Goal: Task Accomplishment & Management: Use online tool/utility

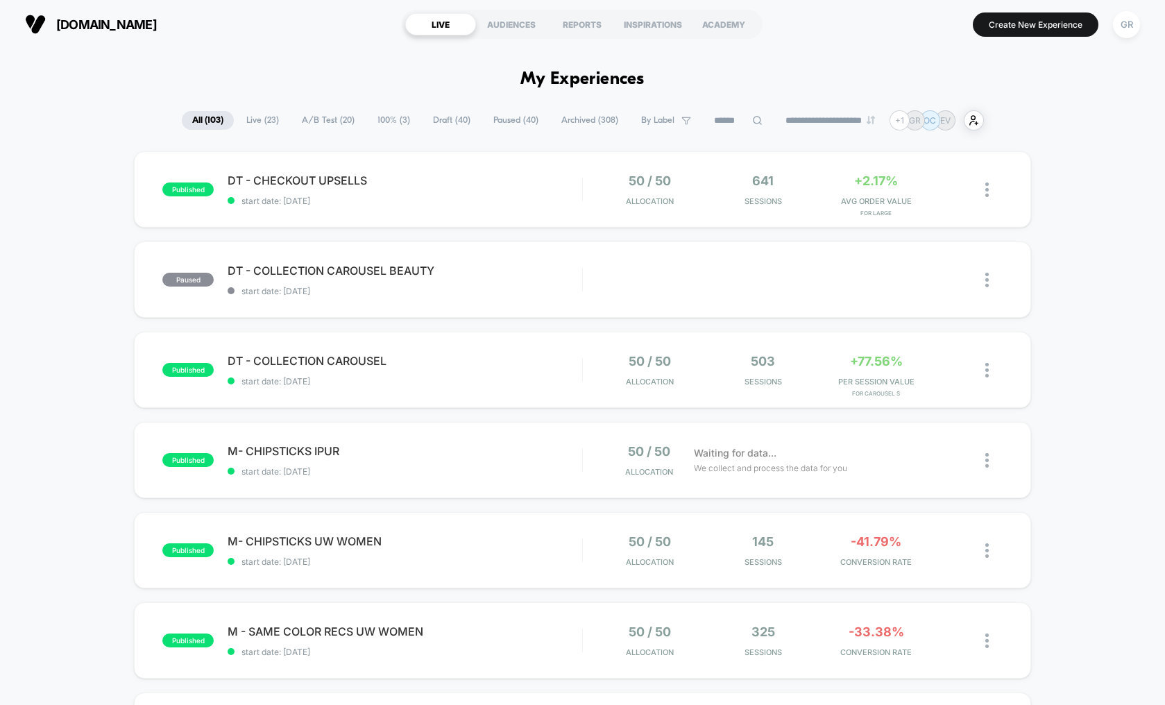
click at [322, 117] on span "A/B Test ( 20 )" at bounding box center [328, 120] width 74 height 19
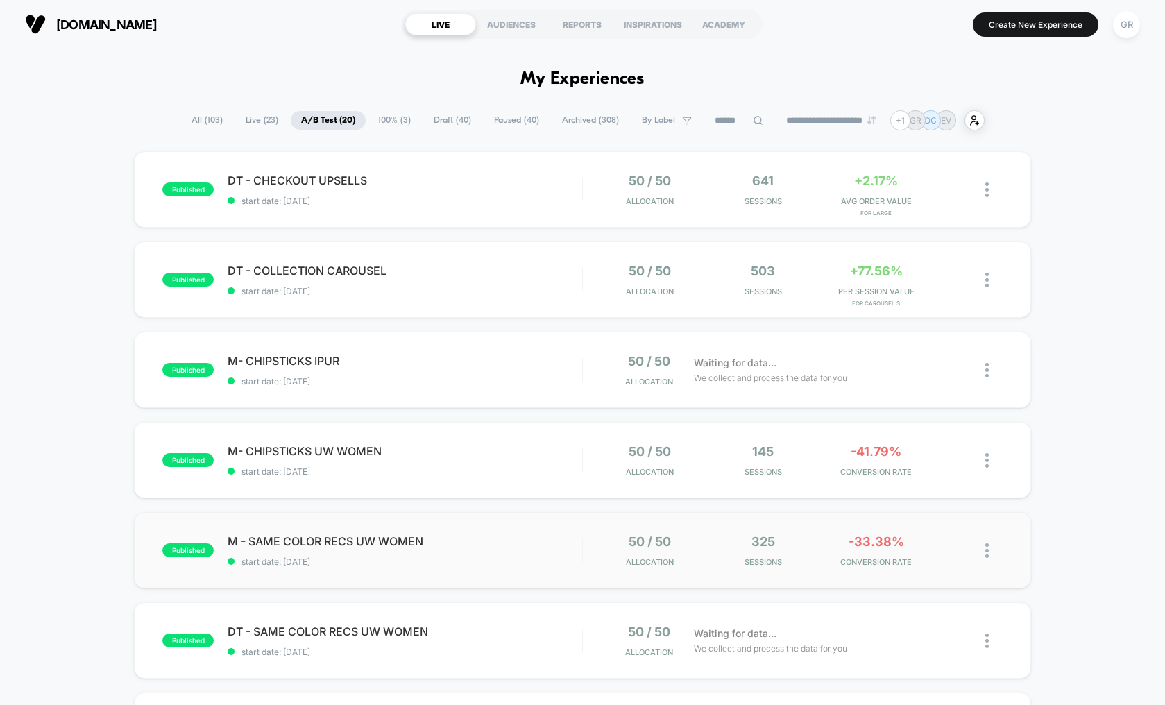
scroll to position [150, 0]
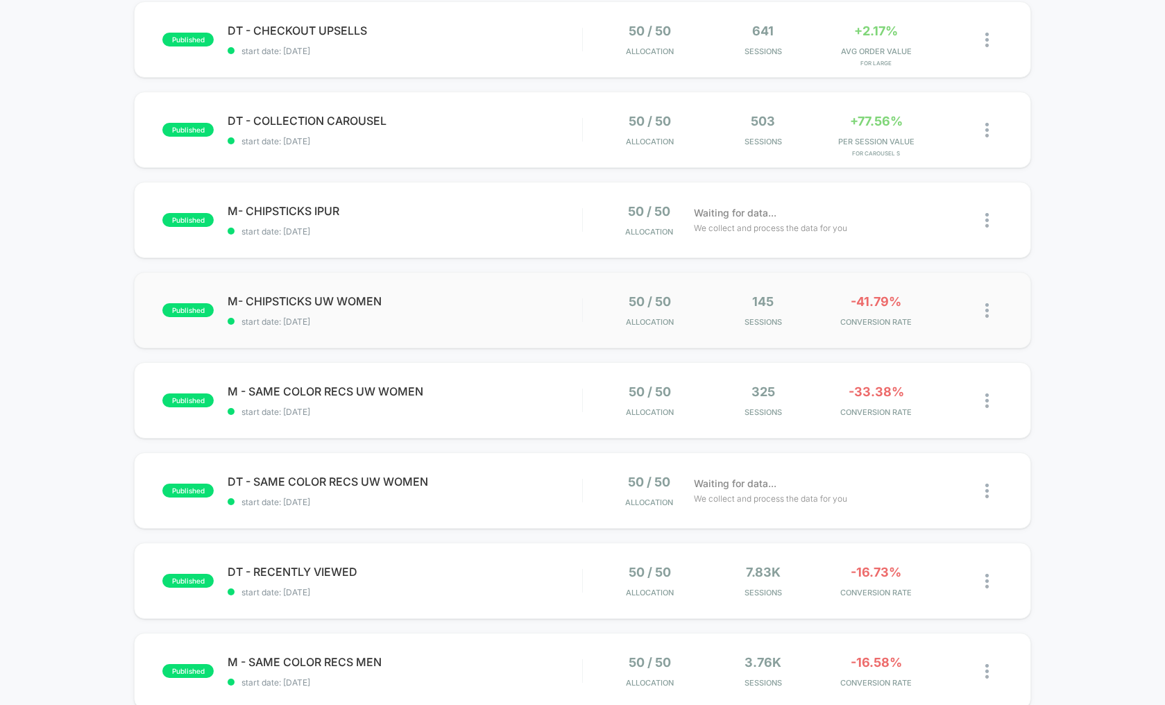
click at [532, 291] on div "published M- CHIPSTICKS UW WOMEN start date: [DATE] 50 / 50 Allocation 145 Sess…" at bounding box center [582, 310] width 897 height 76
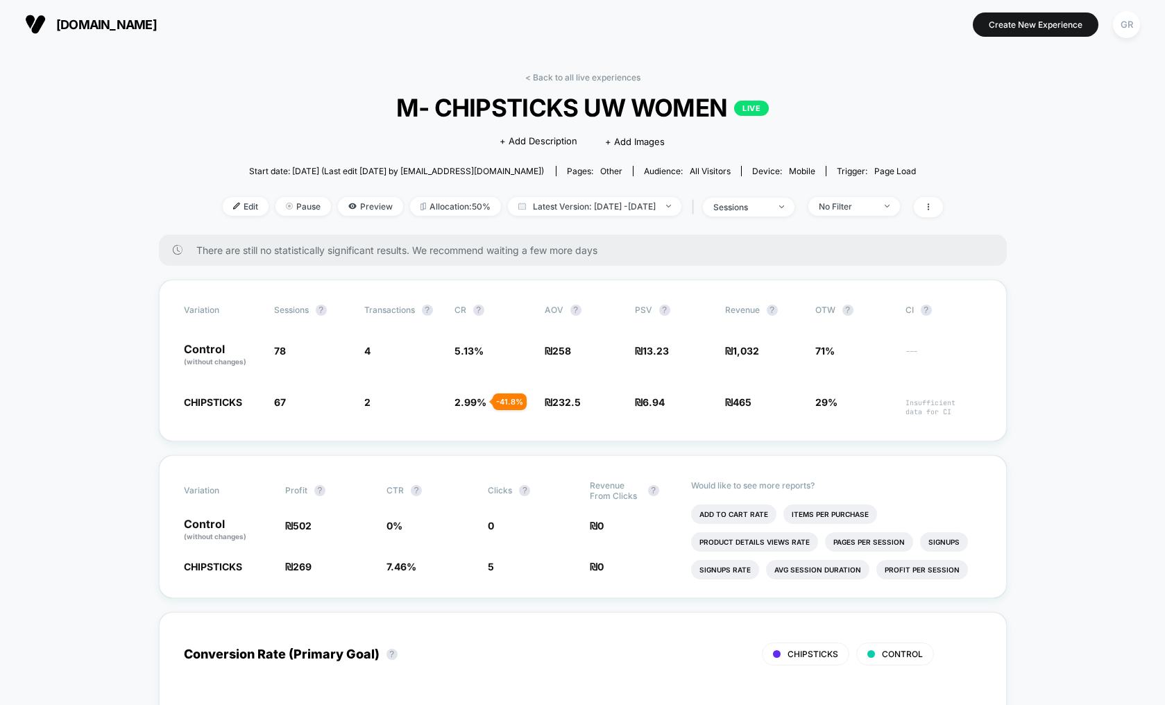
click at [586, 85] on div "< Back to all live experiences M- CHIPSTICKS UW WOMEN LIVE Click to edit experi…" at bounding box center [583, 153] width 720 height 162
click at [591, 79] on link "< Back to all live experiences" at bounding box center [582, 77] width 115 height 10
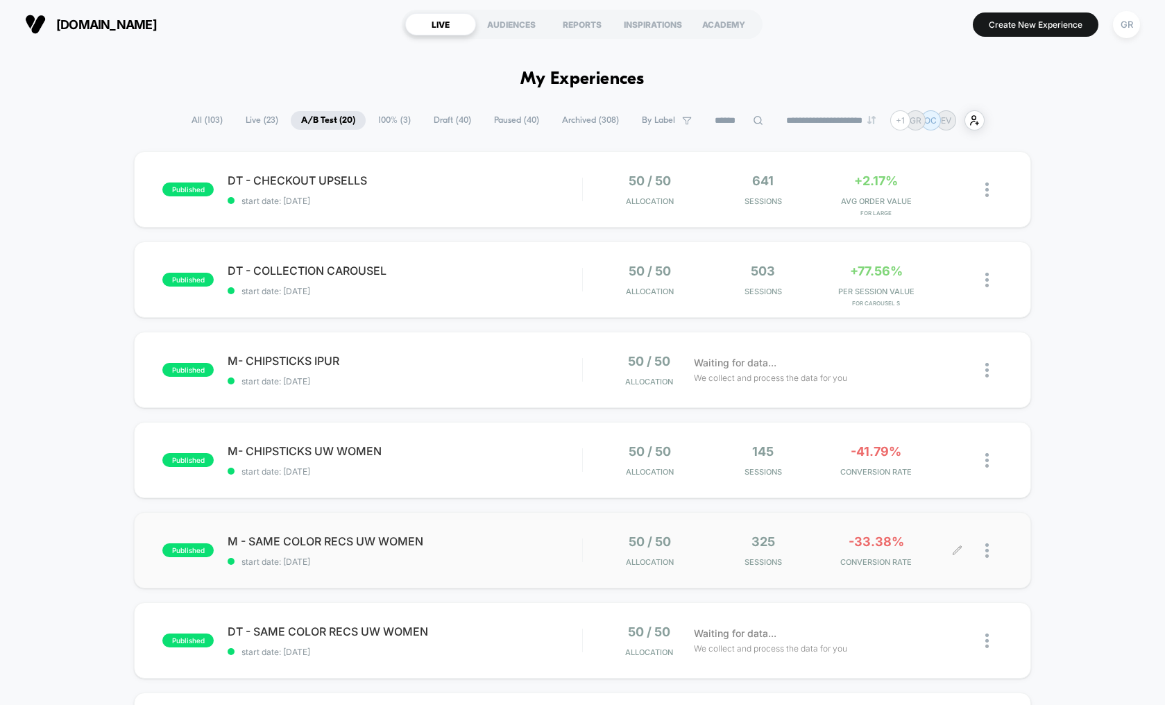
scroll to position [100, 0]
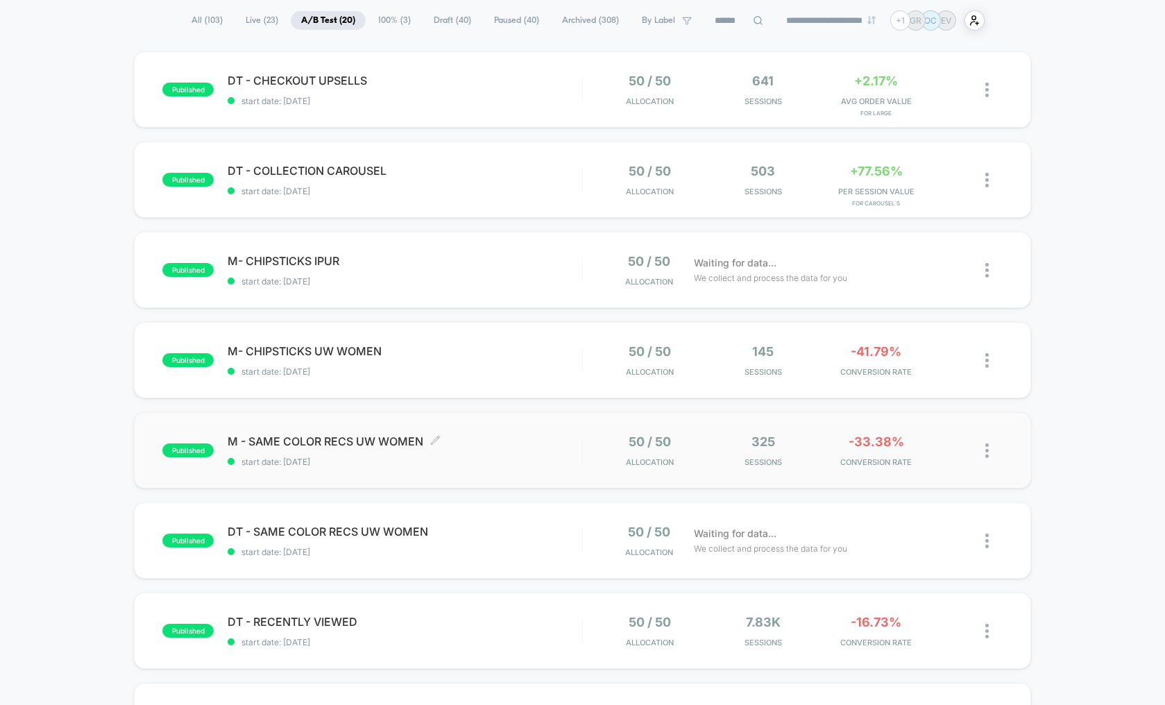
click at [562, 439] on span "M - SAME COLOR RECS UW WOMEN Click to edit experience details" at bounding box center [405, 441] width 355 height 14
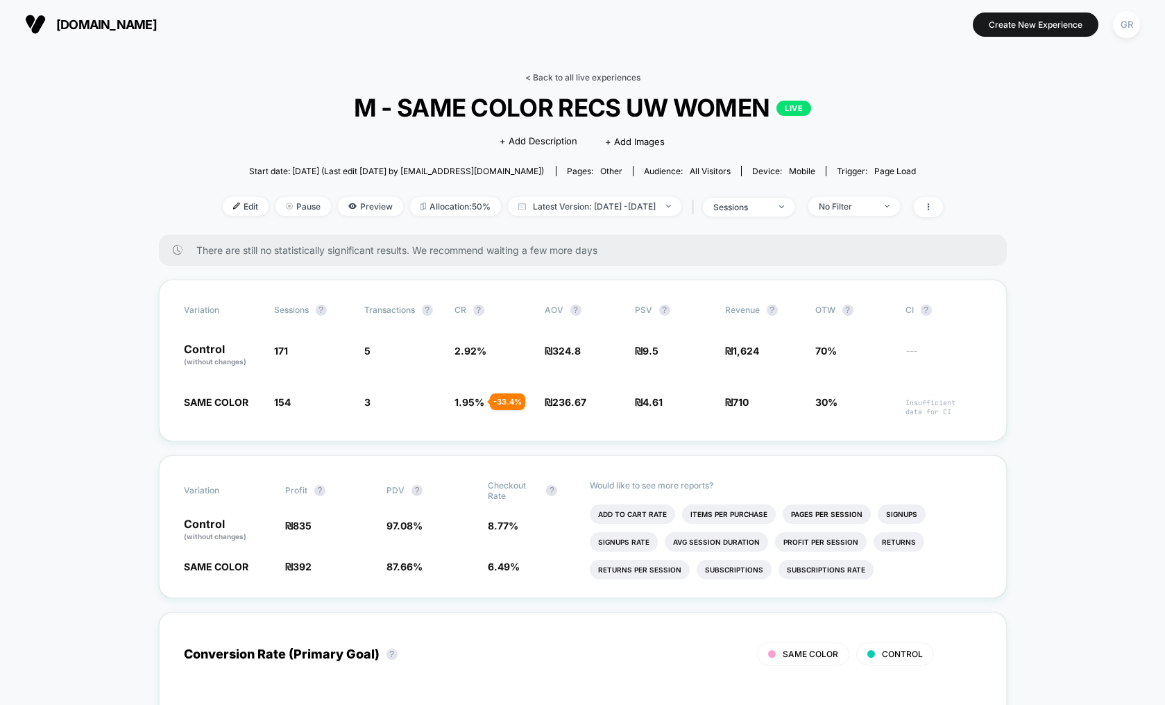
click at [570, 76] on link "< Back to all live experiences" at bounding box center [582, 77] width 115 height 10
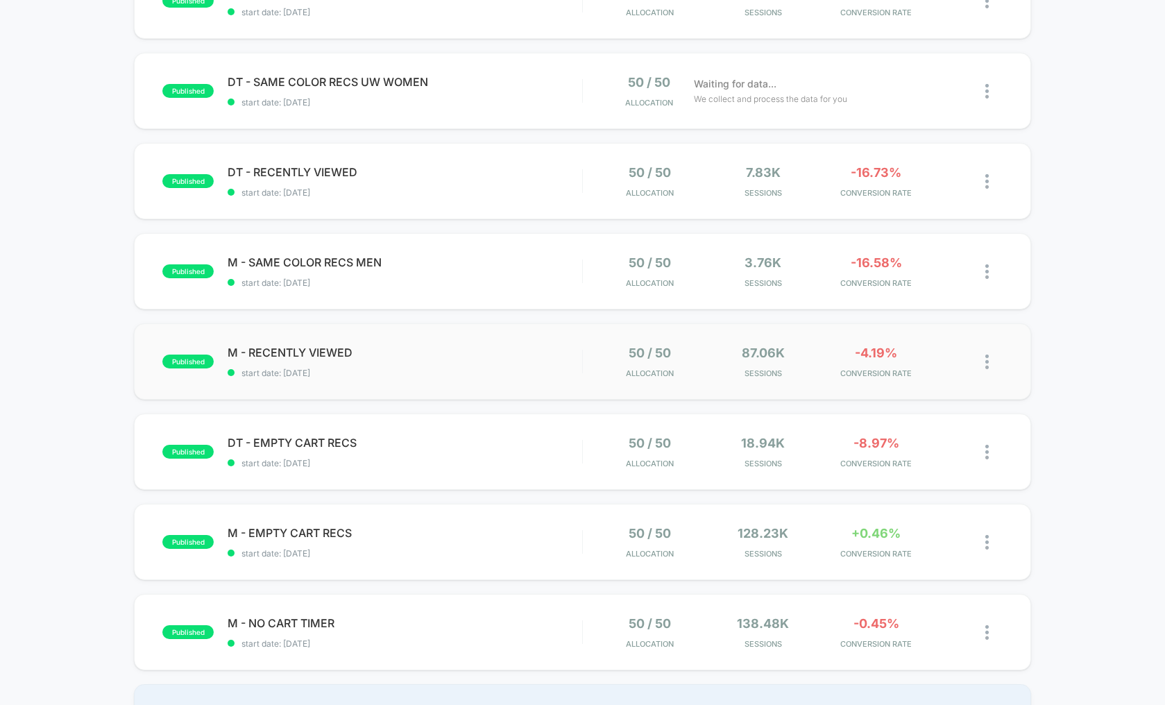
scroll to position [600, 0]
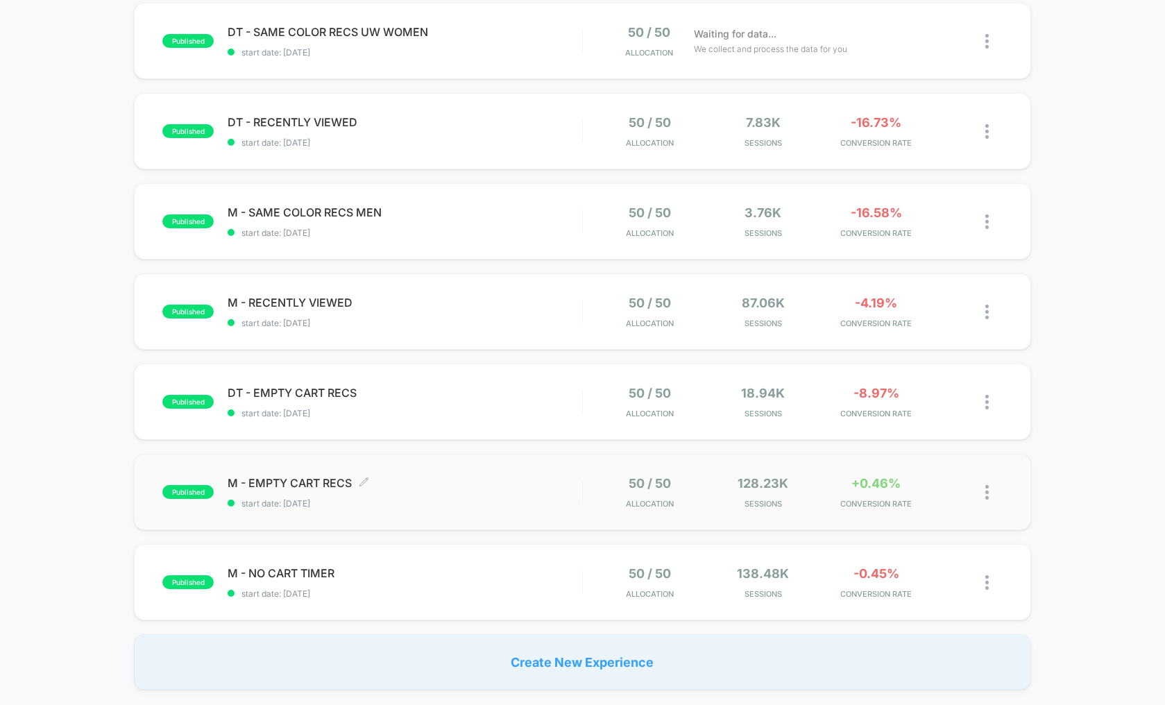
click at [523, 502] on span "start date: [DATE]" at bounding box center [405, 503] width 355 height 10
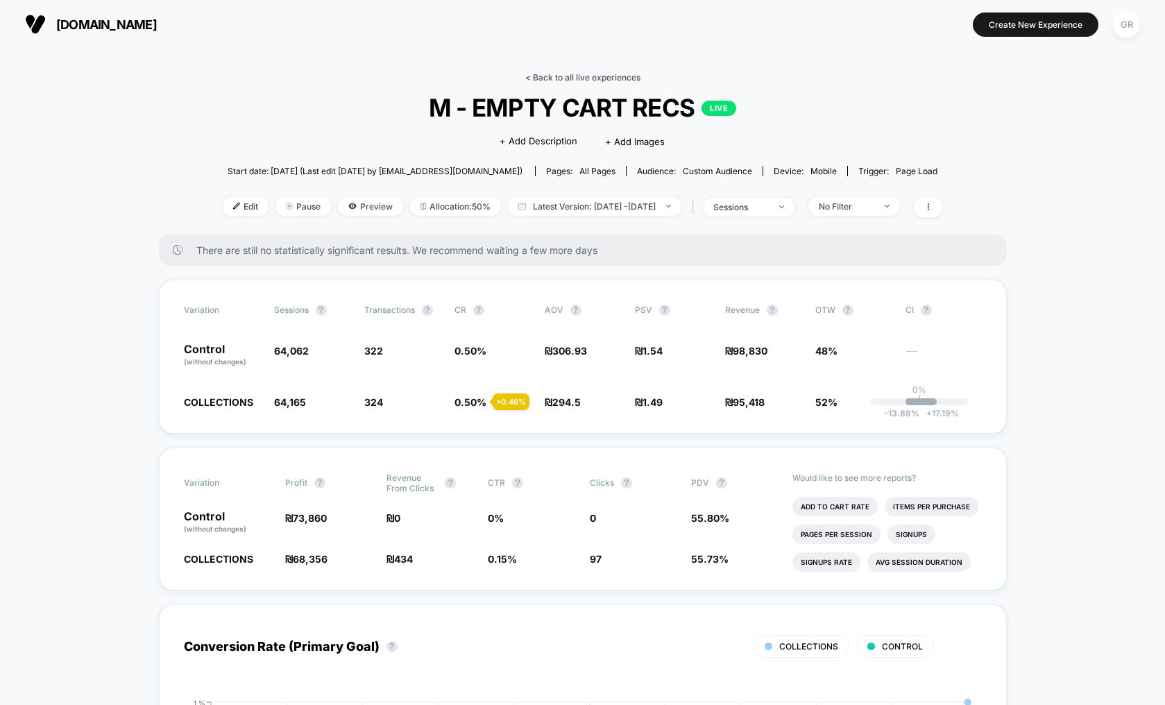
click at [570, 75] on link "< Back to all live experiences" at bounding box center [582, 77] width 115 height 10
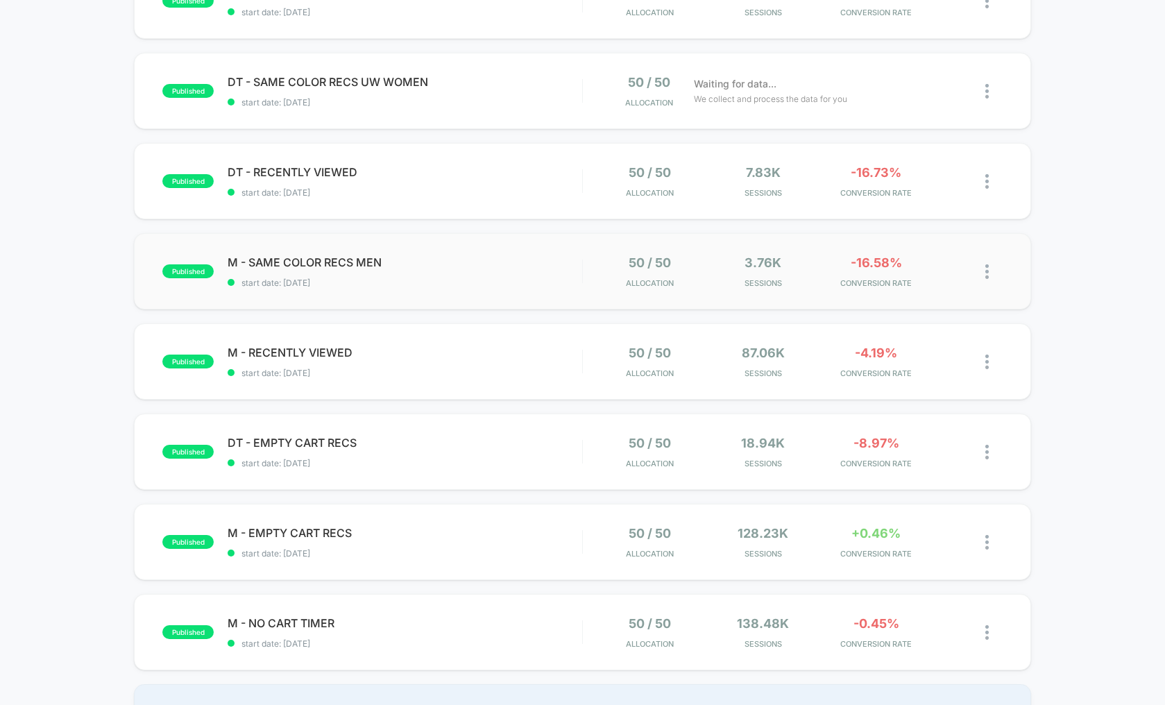
scroll to position [749, 0]
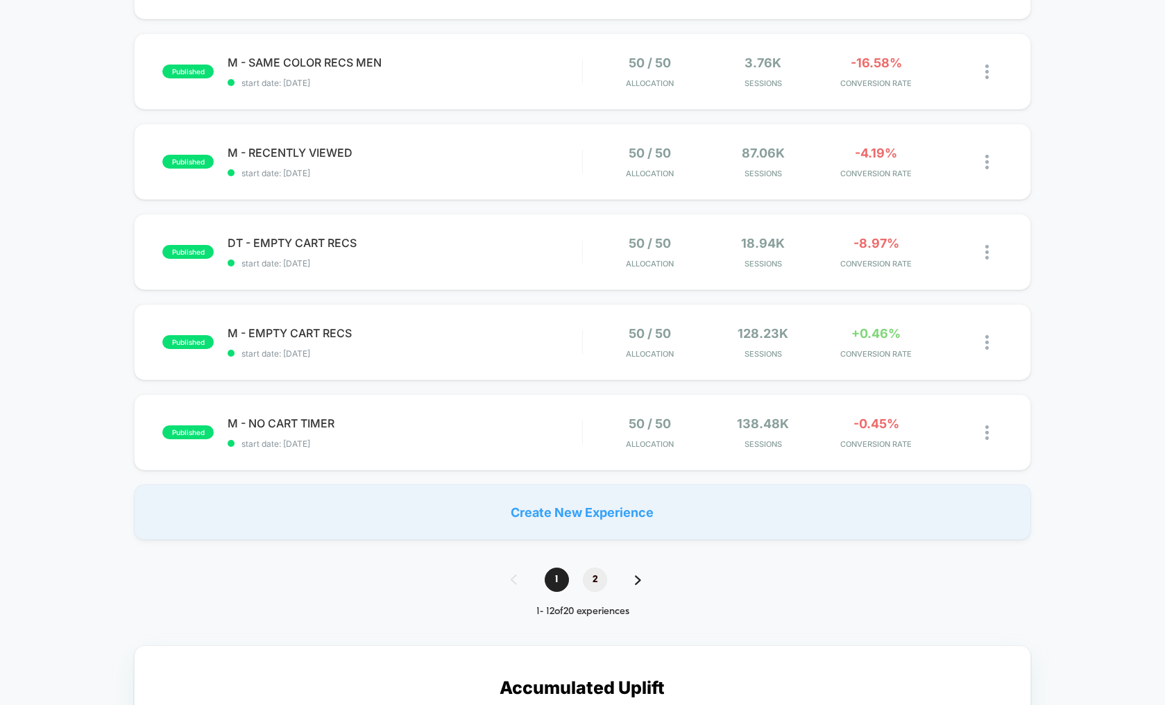
click at [590, 582] on span "2" at bounding box center [595, 580] width 24 height 24
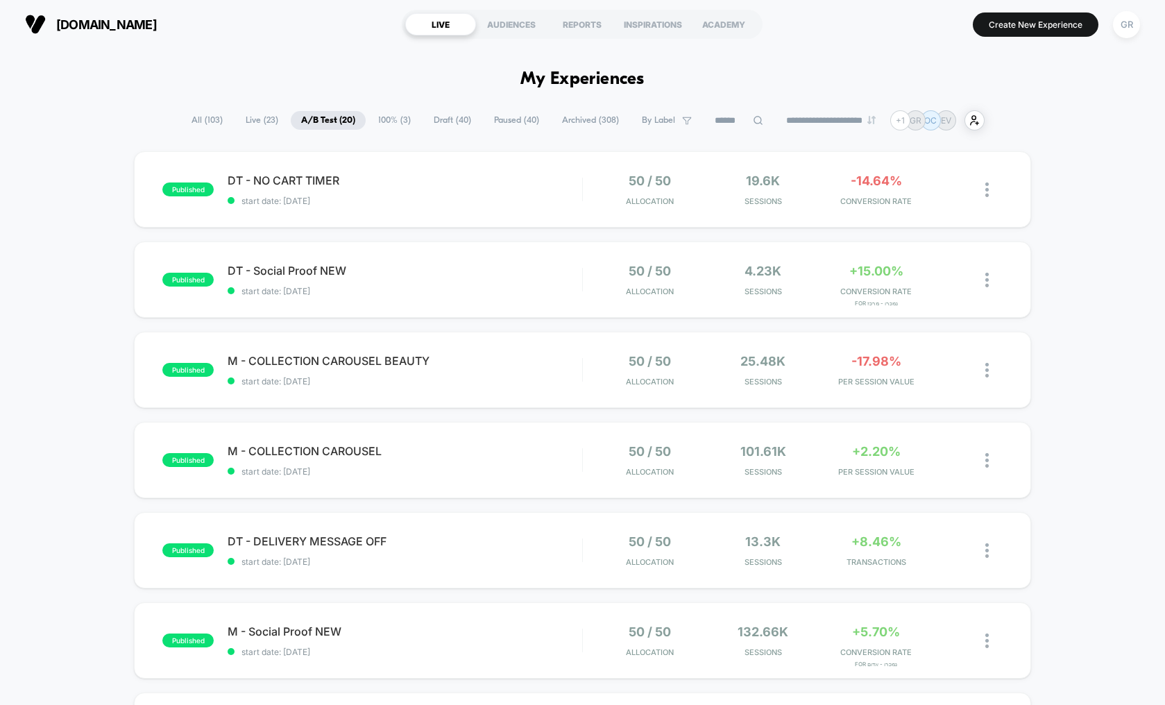
scroll to position [200, 0]
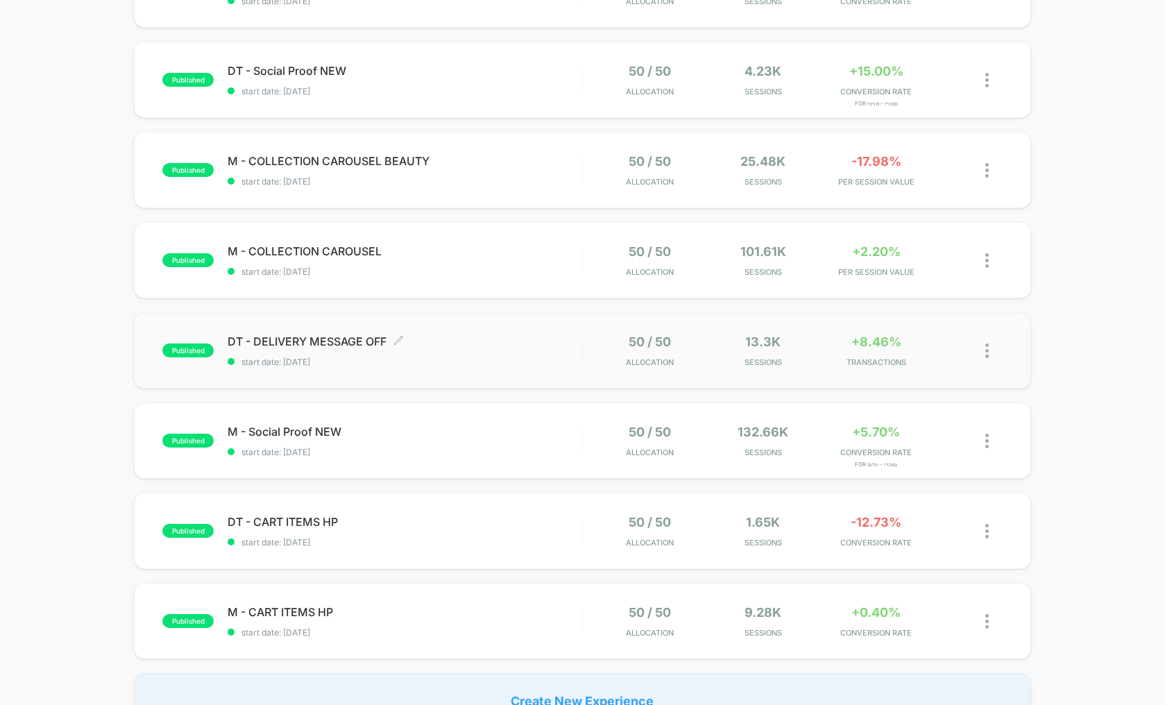
click at [533, 348] on span "DT - DELIVERY MESSAGE OFF Click to edit experience details" at bounding box center [405, 341] width 355 height 14
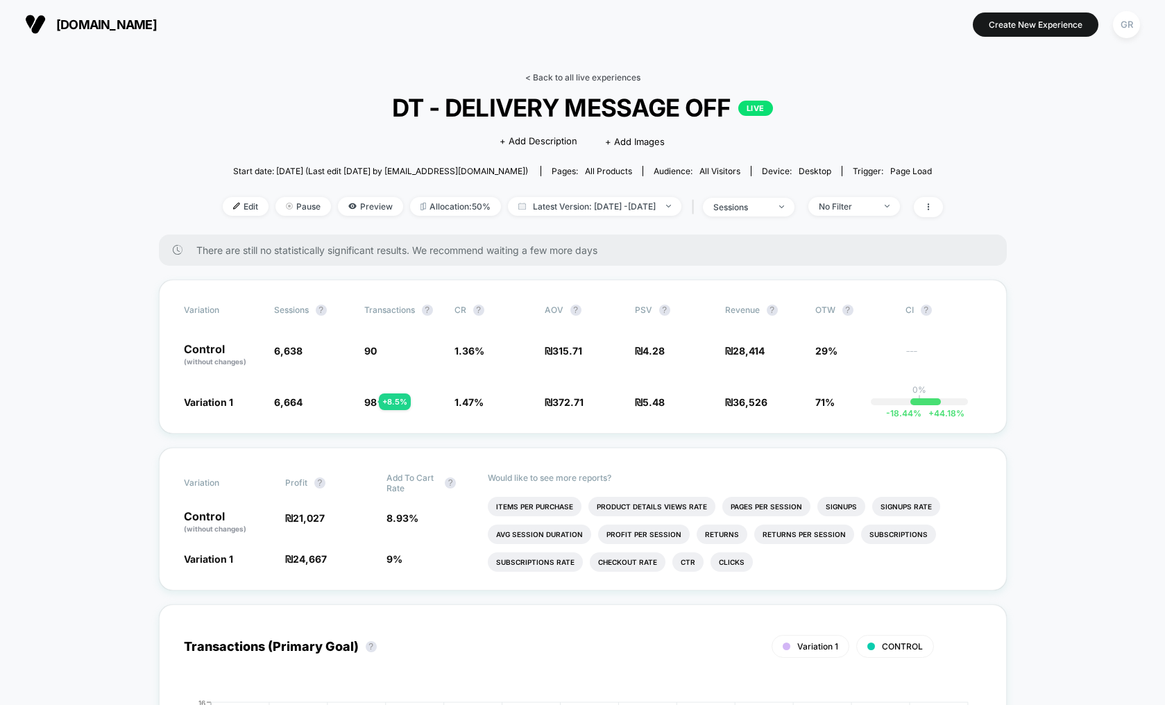
click at [586, 78] on link "< Back to all live experiences" at bounding box center [582, 77] width 115 height 10
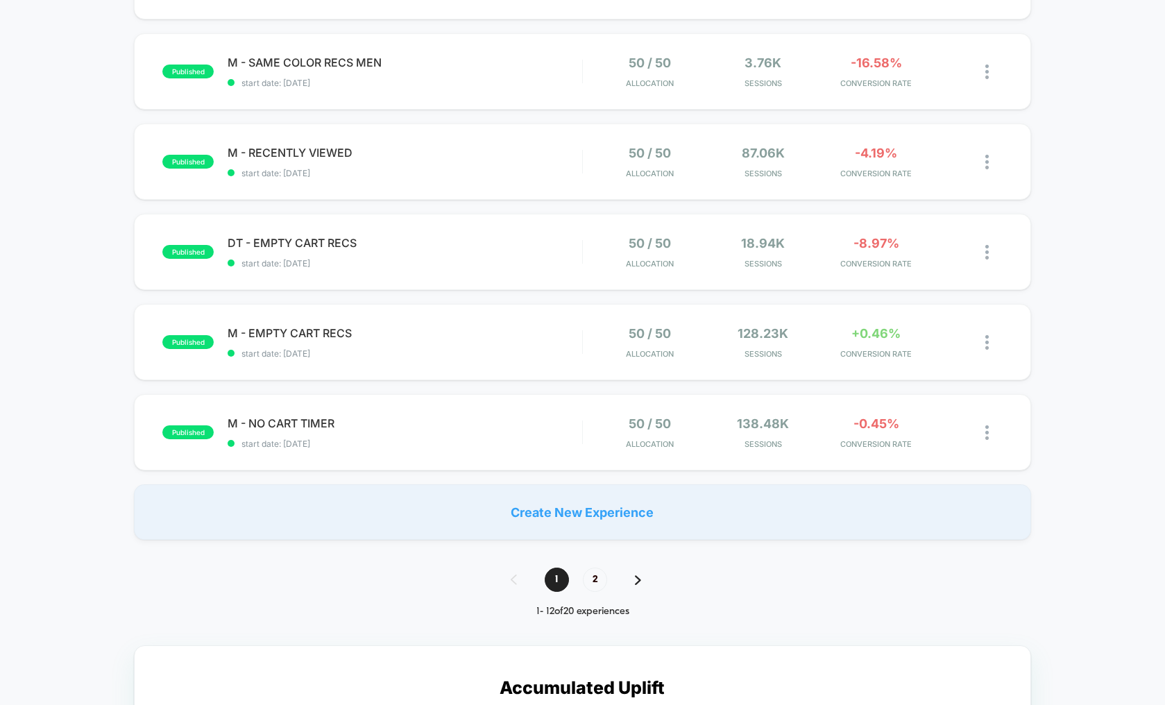
scroll to position [799, 0]
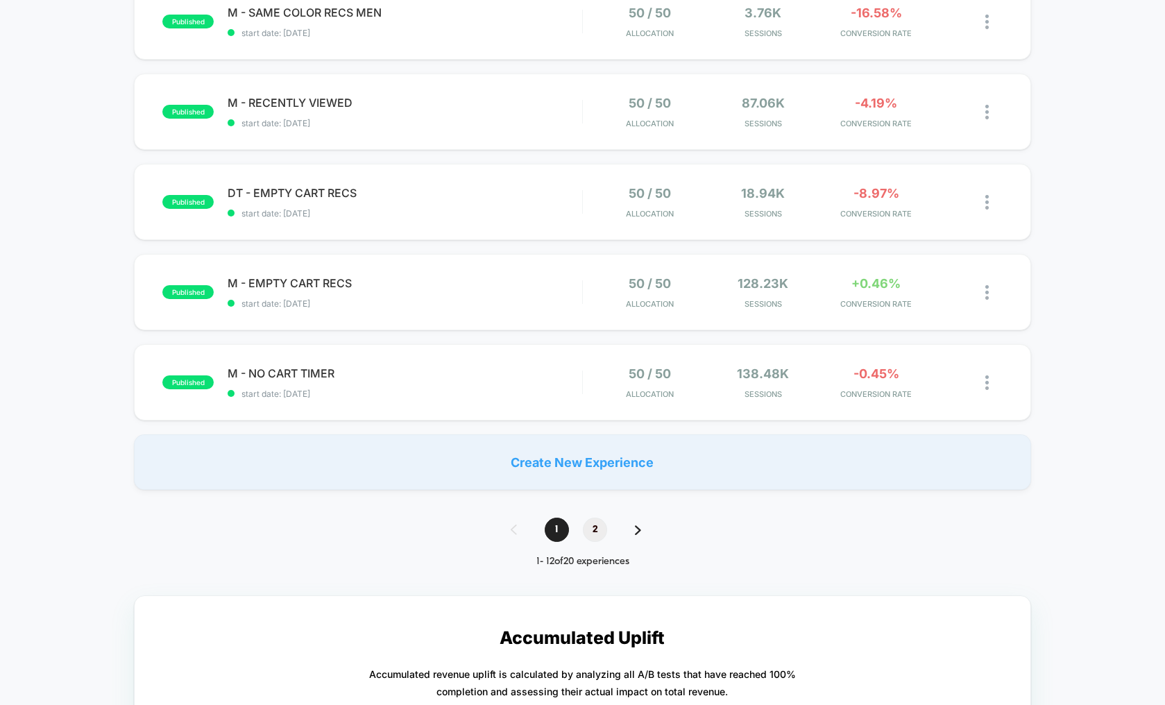
click at [595, 532] on span "2" at bounding box center [595, 530] width 24 height 24
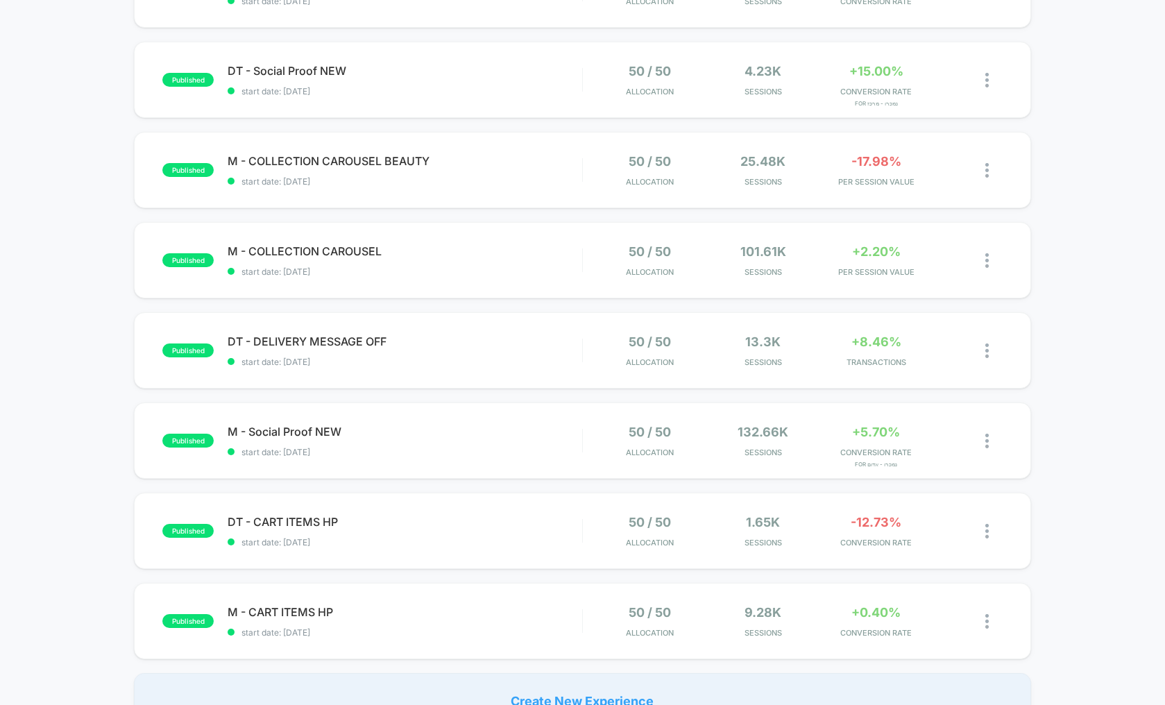
scroll to position [450, 0]
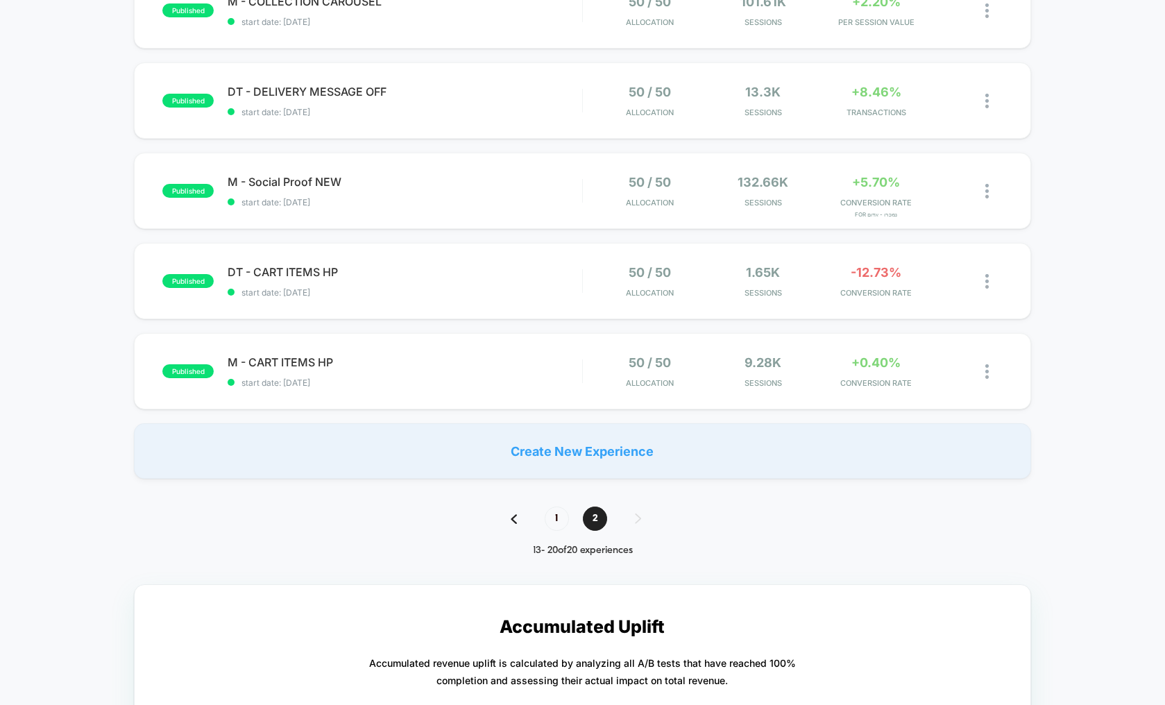
click at [548, 447] on div "Create New Experience" at bounding box center [582, 451] width 897 height 56
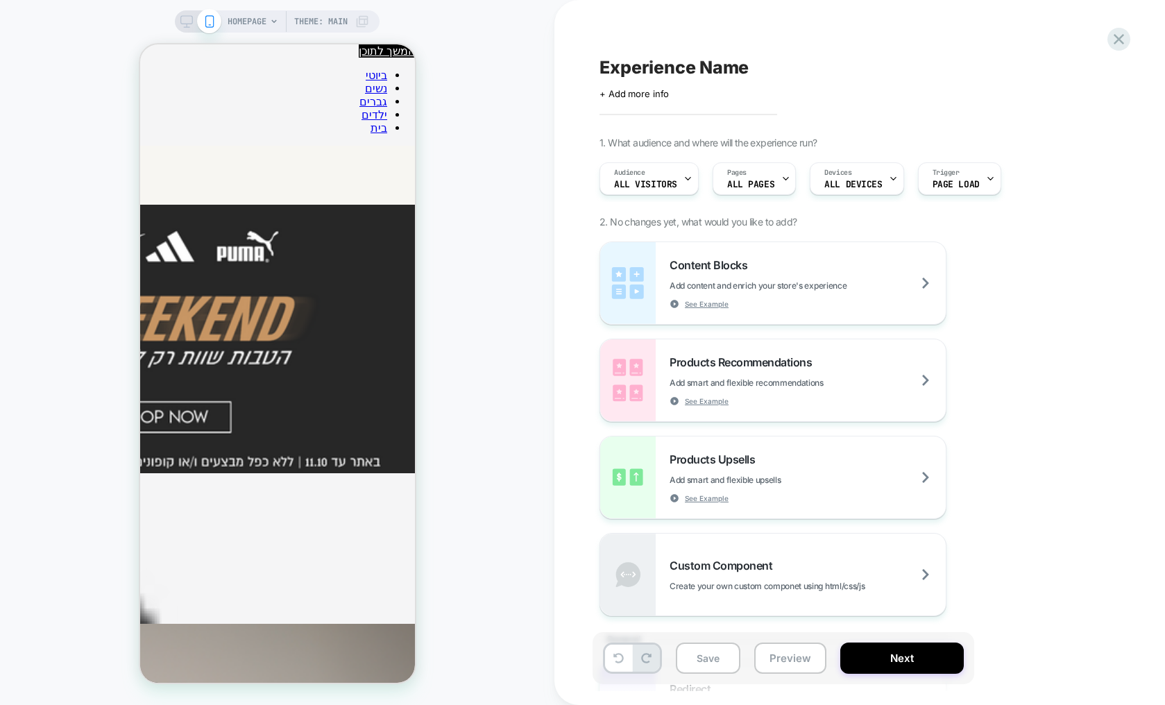
click at [672, 70] on span "Experience Name" at bounding box center [674, 67] width 149 height 21
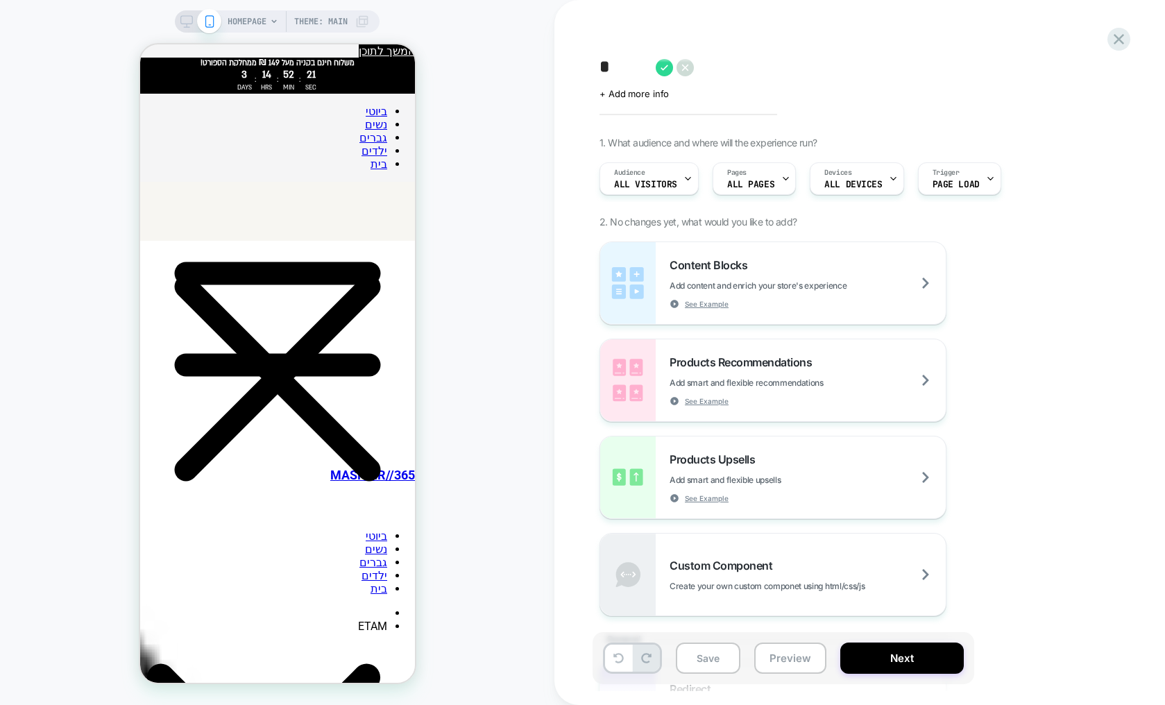
type textarea "*"
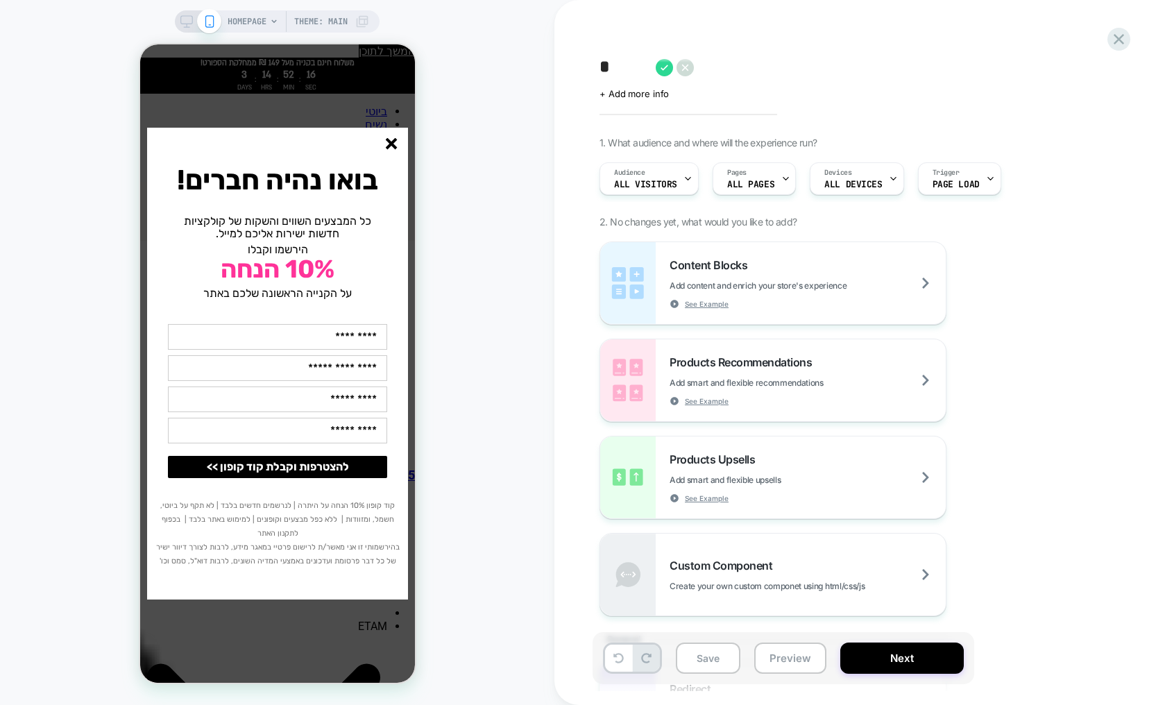
click at [615, 66] on textarea "*" at bounding box center [624, 67] width 49 height 21
click at [669, 68] on icon at bounding box center [664, 67] width 17 height 17
click at [616, 65] on div "M" at bounding box center [853, 67] width 507 height 21
type textarea "**********"
click at [949, 67] on icon at bounding box center [948, 68] width 8 height 6
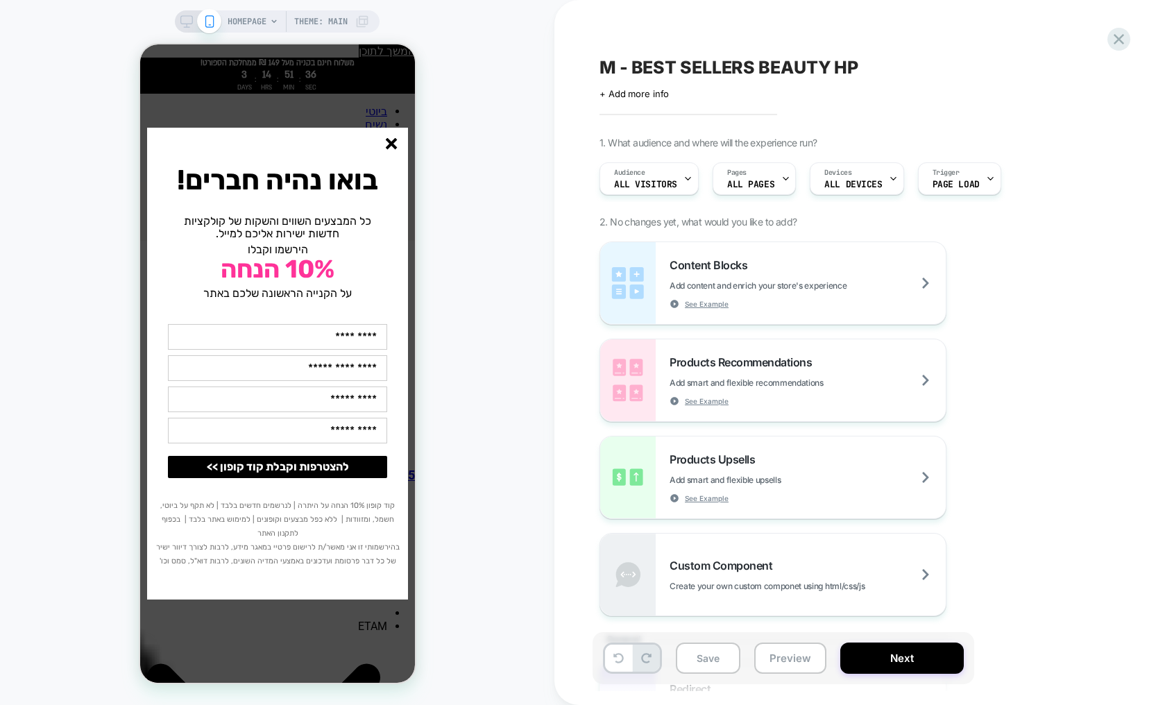
click at [391, 146] on icon "סגור" at bounding box center [391, 144] width 12 height 12
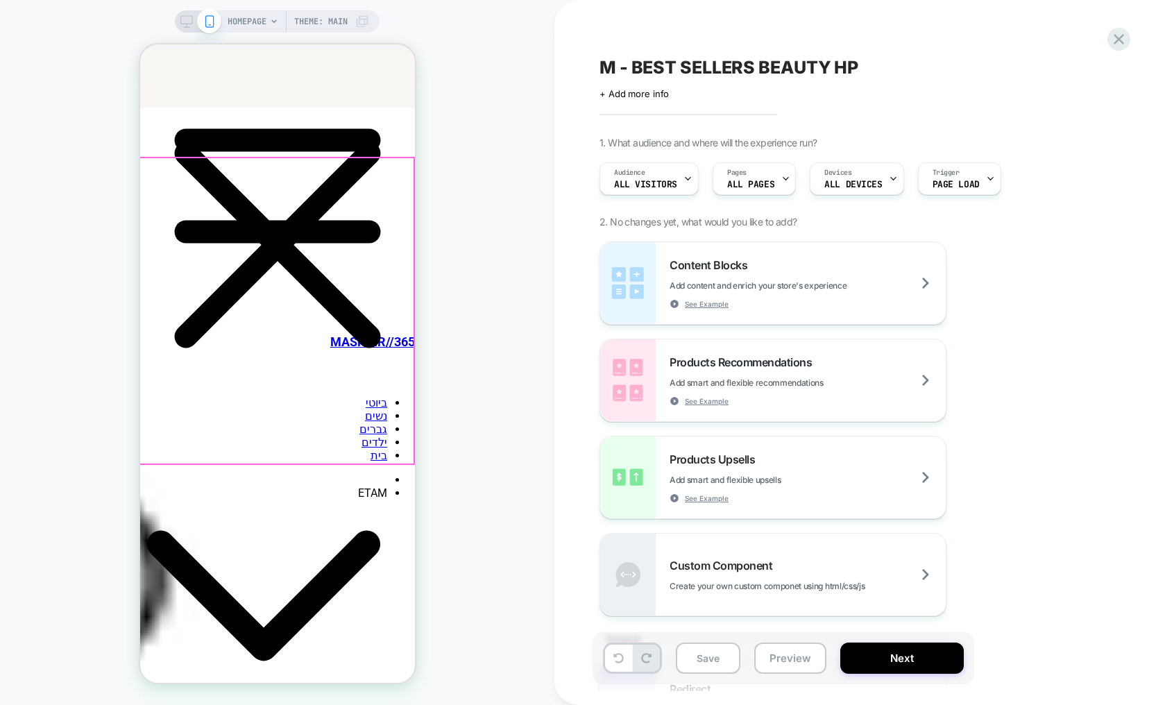
scroll to position [333, 0]
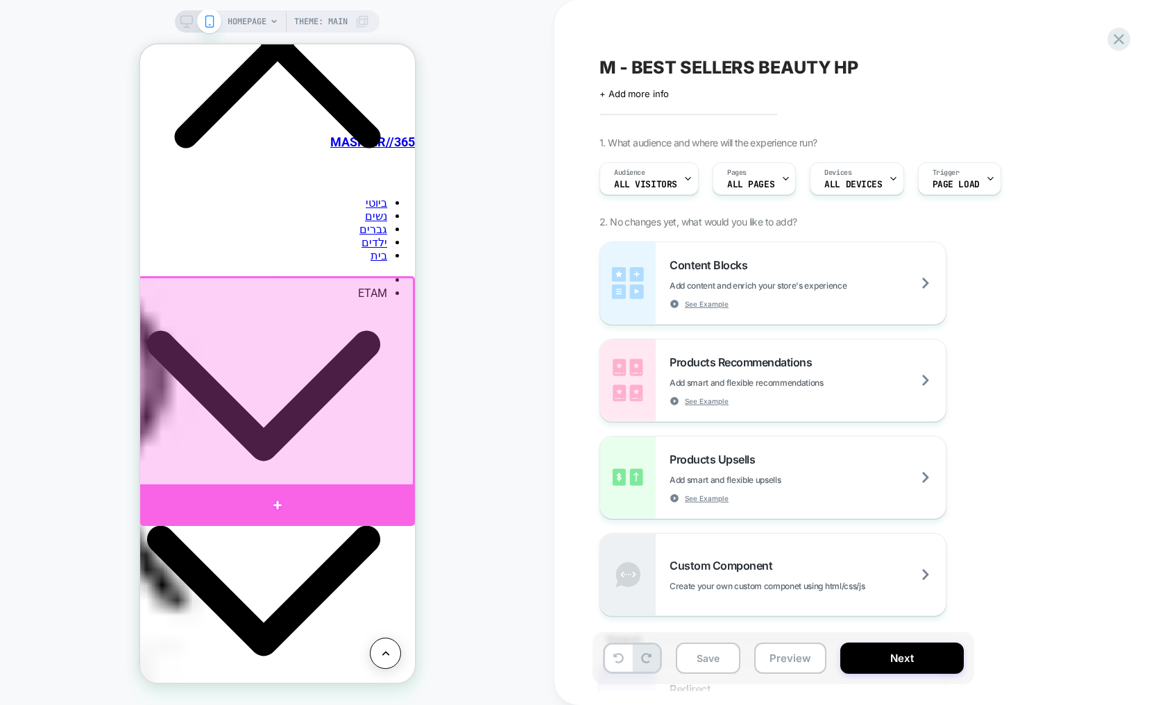
click at [248, 498] on div at bounding box center [276, 505] width 275 height 42
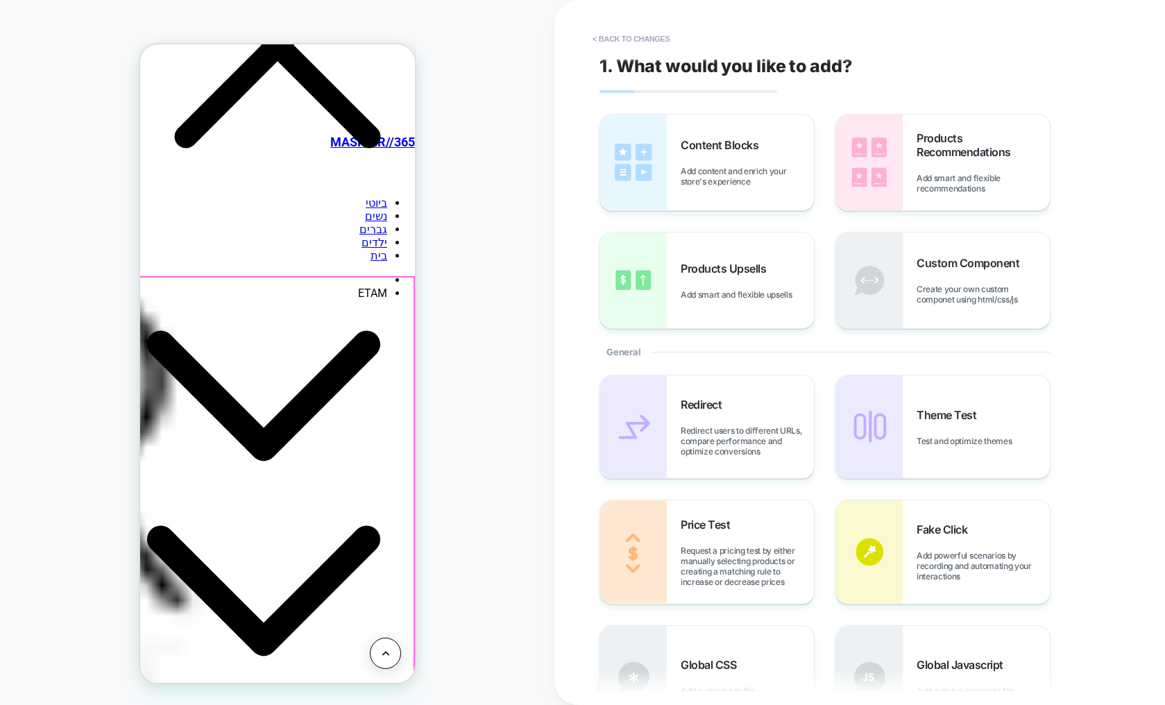
scroll to position [495, 0]
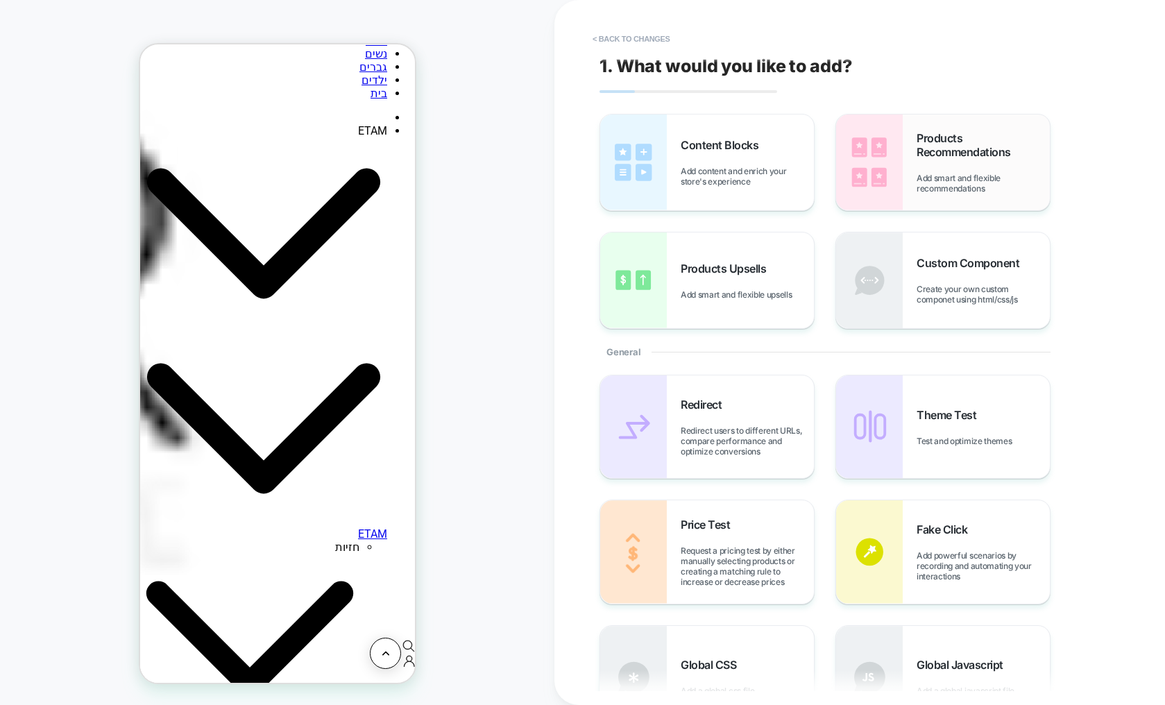
click at [955, 158] on span "Products Recommendations" at bounding box center [983, 145] width 133 height 28
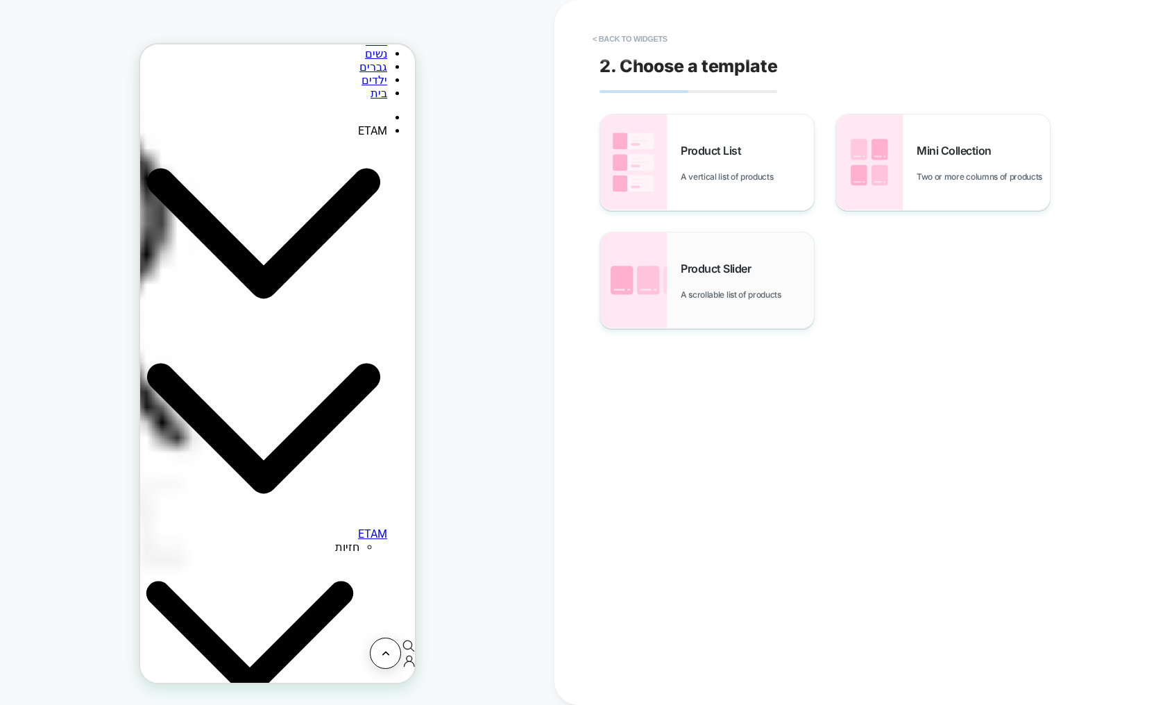
scroll to position [647, 0]
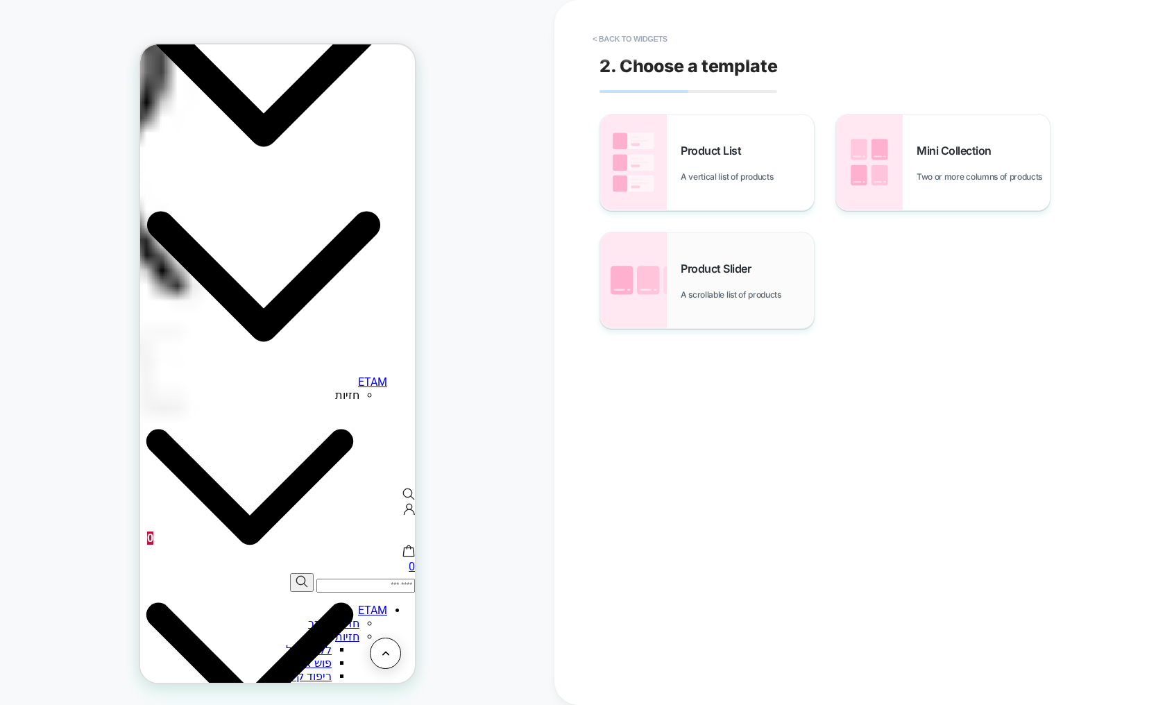
click at [704, 275] on span "Product Slider" at bounding box center [719, 269] width 77 height 14
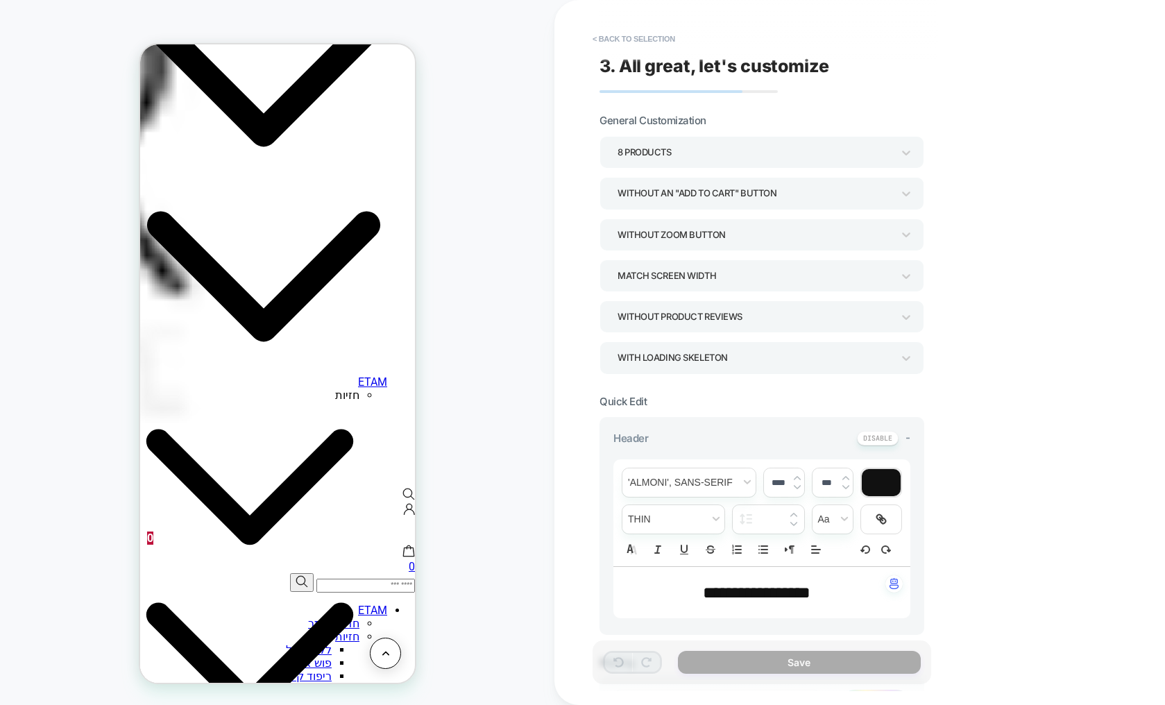
click at [665, 158] on div "8 Products" at bounding box center [755, 152] width 275 height 19
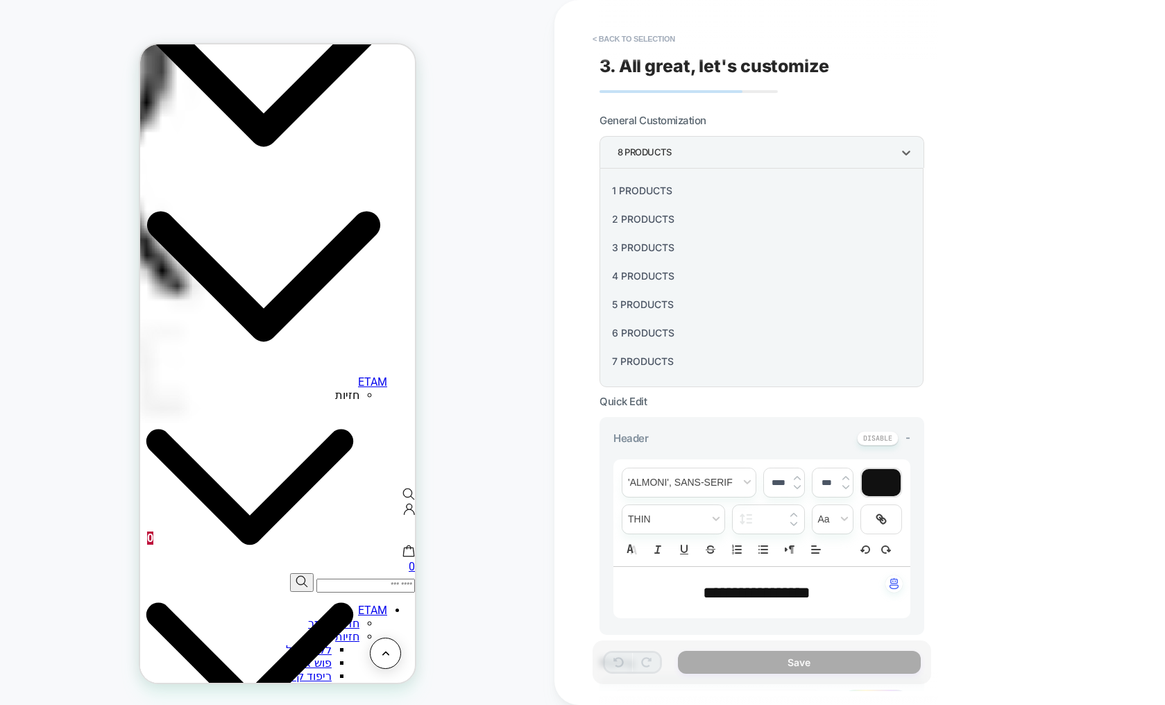
click at [651, 303] on div "5 Products" at bounding box center [761, 304] width 313 height 28
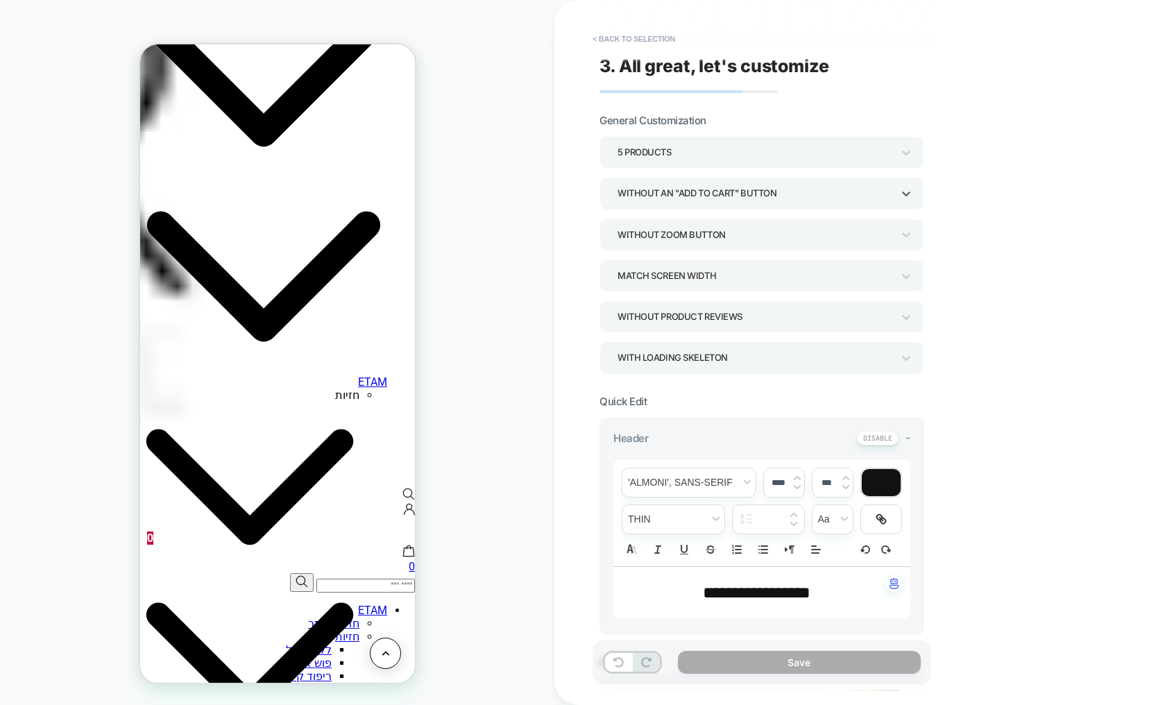
click at [745, 190] on div "Without an "add to cart" button" at bounding box center [755, 193] width 275 height 19
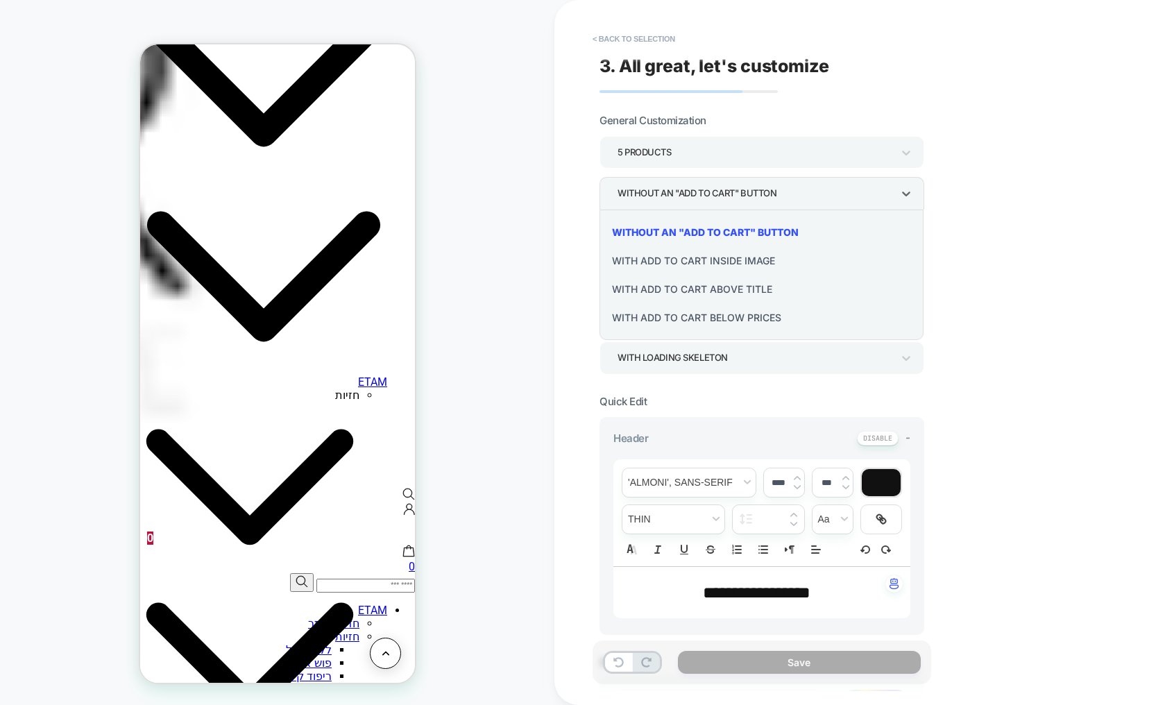
click at [732, 321] on div "With add to cart below prices" at bounding box center [761, 317] width 313 height 28
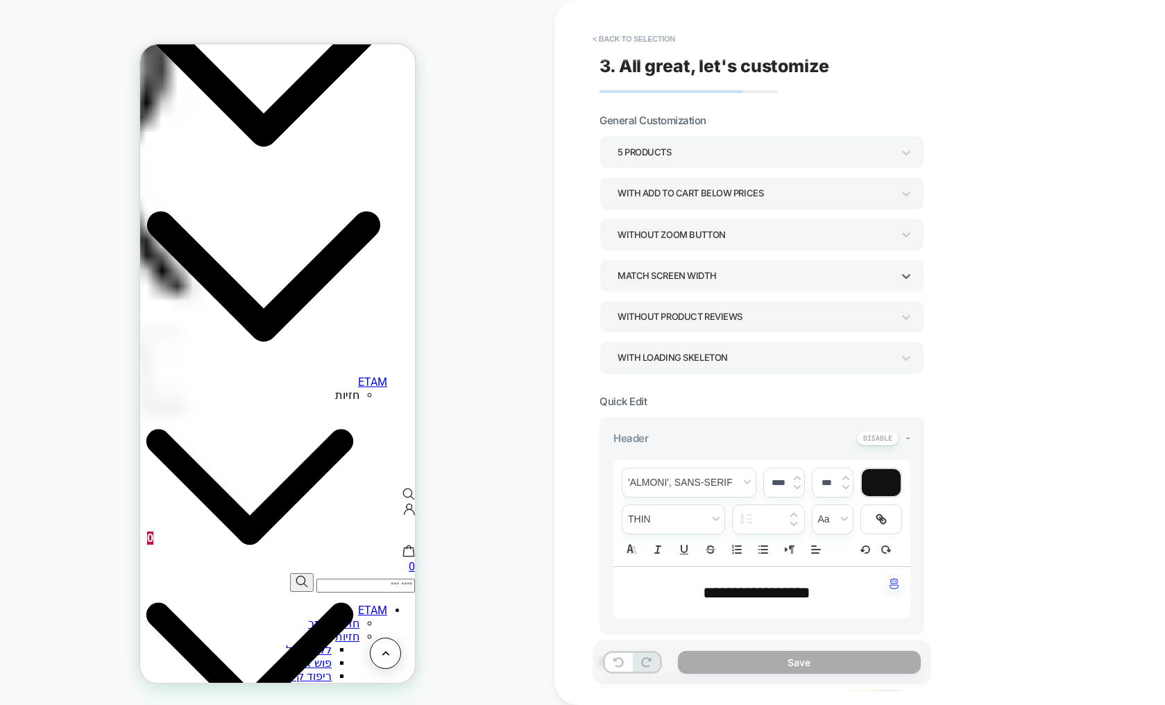
click at [737, 274] on div "Match Screen Width" at bounding box center [755, 275] width 275 height 19
click at [737, 274] on div at bounding box center [582, 352] width 1165 height 705
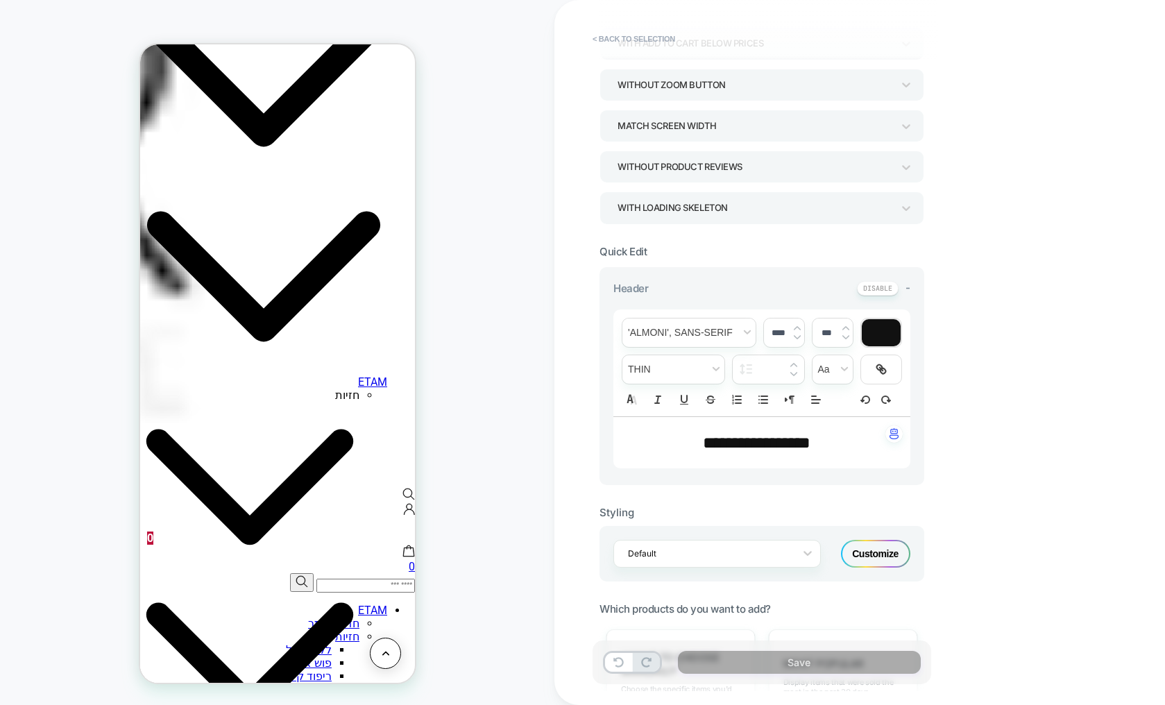
click at [749, 450] on span "**********" at bounding box center [757, 442] width 108 height 17
type input "****"
click at [749, 450] on span "**********" at bounding box center [757, 442] width 108 height 17
click at [745, 443] on span "********" at bounding box center [756, 442] width 51 height 17
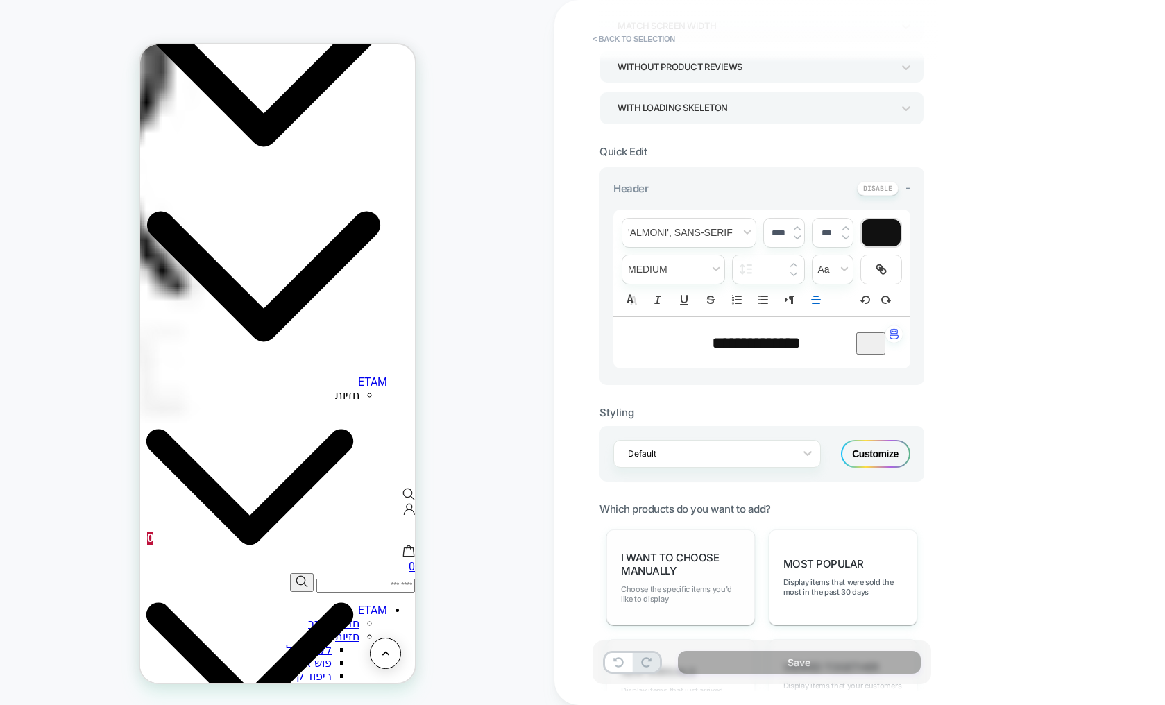
scroll to position [350, 0]
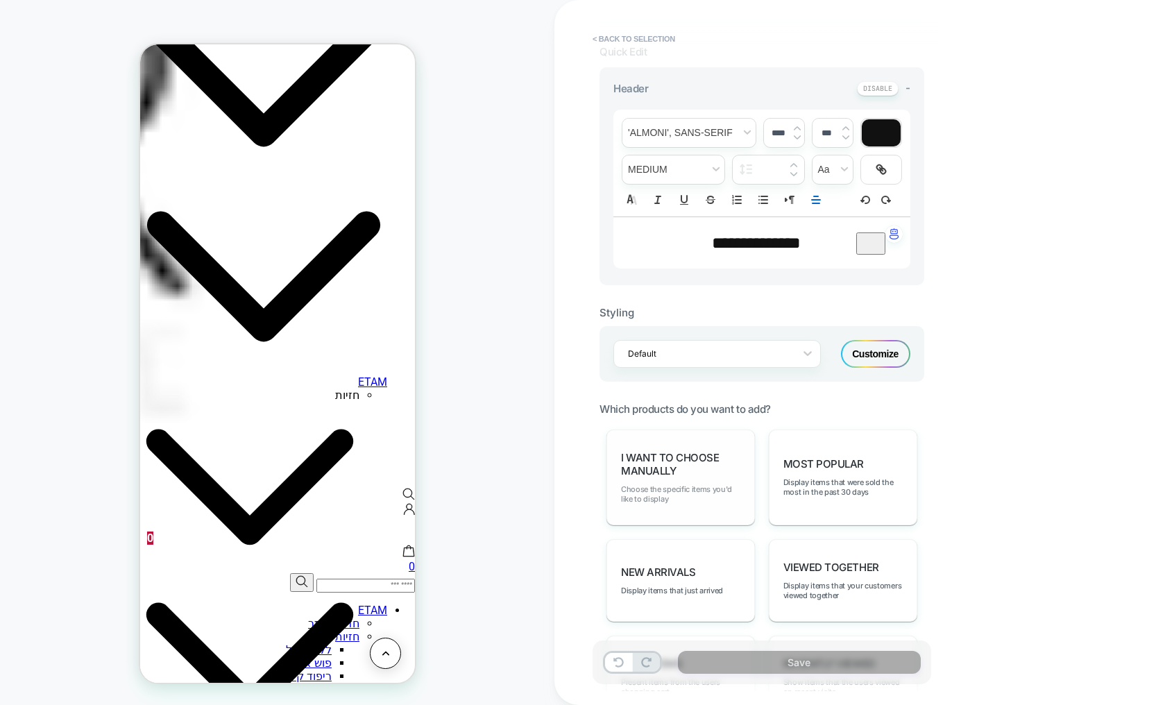
click at [683, 495] on span "Choose the specific items you'd like to display" at bounding box center [680, 493] width 119 height 19
